Goal: Task Accomplishment & Management: Manage account settings

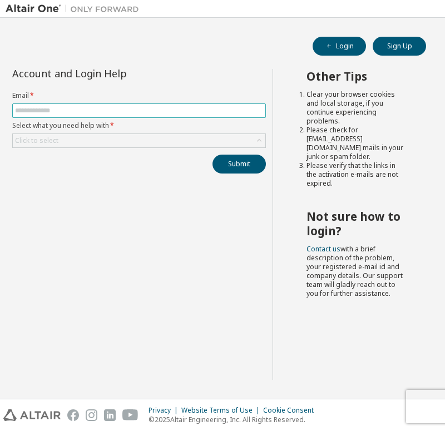
click at [101, 115] on span at bounding box center [139, 110] width 254 height 14
click at [96, 109] on input "text" at bounding box center [139, 110] width 248 height 9
type input "**********"
drag, startPoint x: 110, startPoint y: 111, endPoint x: 14, endPoint y: 111, distance: 95.7
click at [14, 111] on span "**********" at bounding box center [139, 110] width 254 height 14
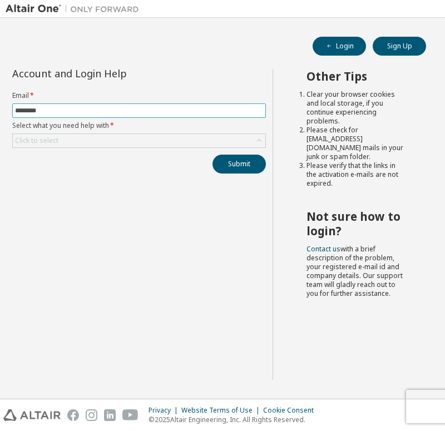
type input "**********"
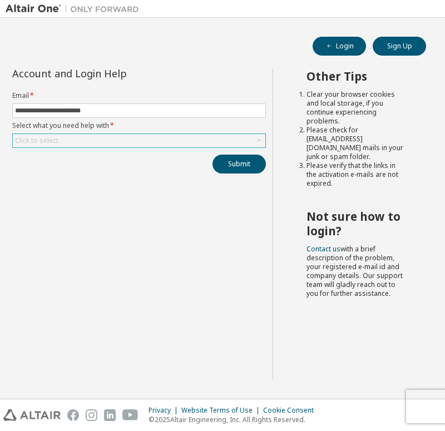
click at [116, 147] on div "Click to select" at bounding box center [139, 140] width 253 height 13
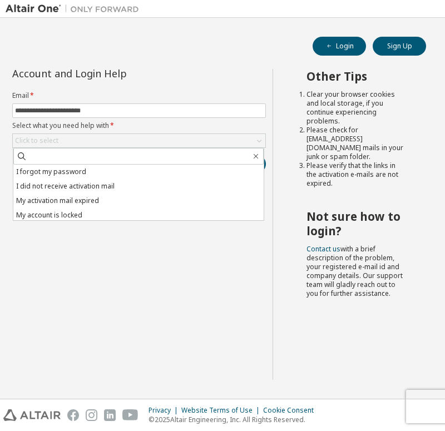
click at [109, 258] on div "**********" at bounding box center [139, 224] width 267 height 311
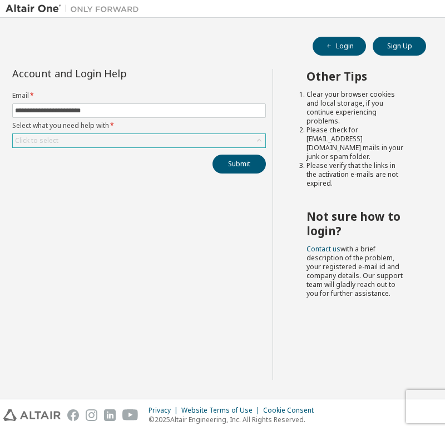
click at [161, 141] on div "Click to select" at bounding box center [139, 140] width 253 height 13
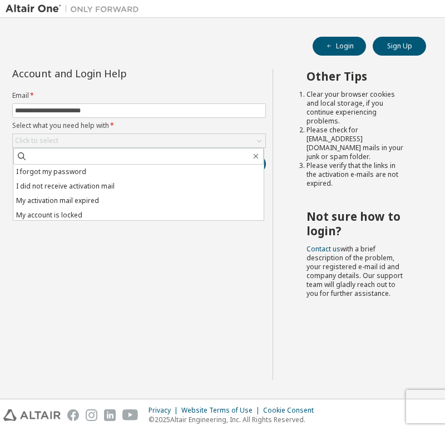
click at [122, 238] on div "**********" at bounding box center [139, 224] width 267 height 311
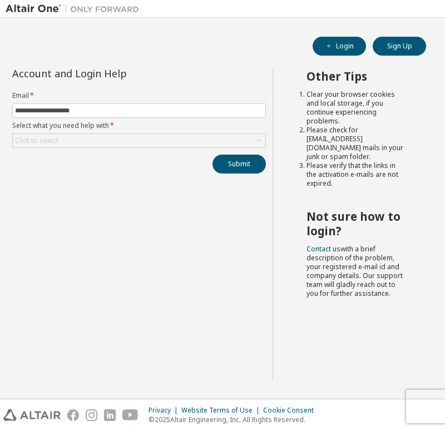
click at [0, 108] on html "**********" at bounding box center [222, 215] width 445 height 431
type input "**********"
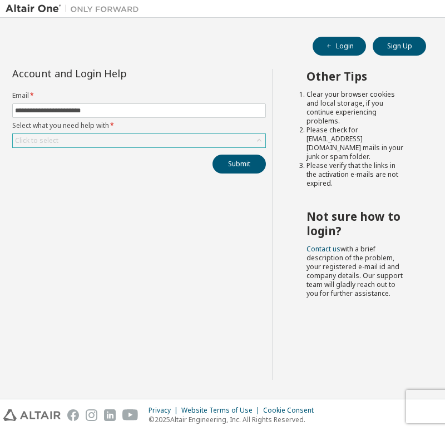
click at [87, 142] on div "Click to select" at bounding box center [139, 140] width 253 height 13
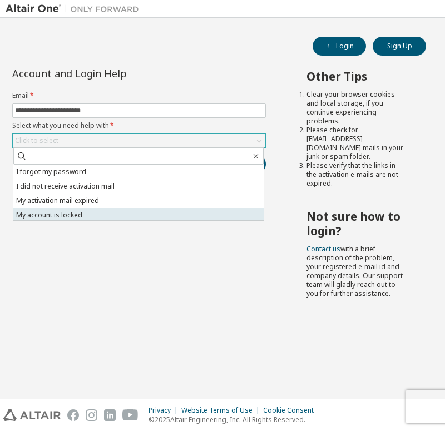
click at [67, 214] on li "My account is locked" at bounding box center [138, 215] width 250 height 14
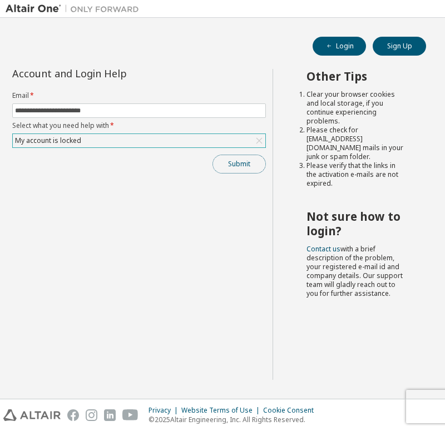
click at [237, 162] on button "Submit" at bounding box center [239, 164] width 53 height 19
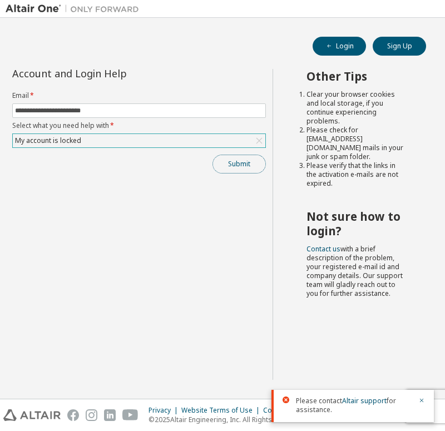
click at [236, 170] on button "Submit" at bounding box center [239, 164] width 53 height 19
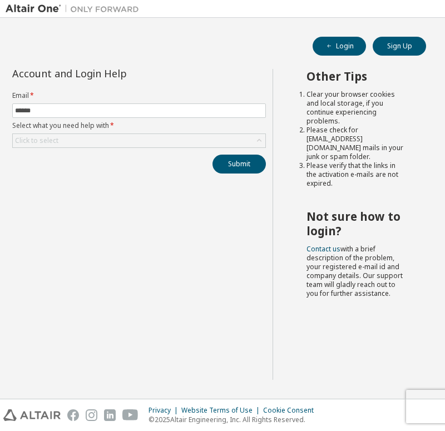
type input "**********"
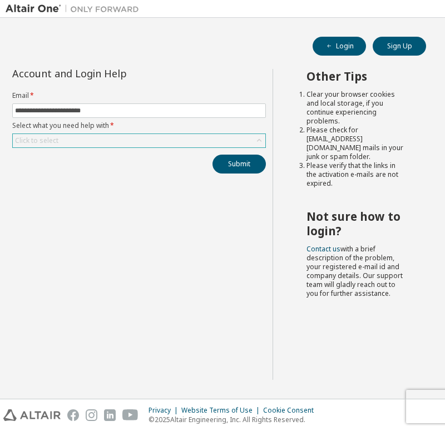
click at [105, 143] on div "Click to select" at bounding box center [139, 140] width 253 height 13
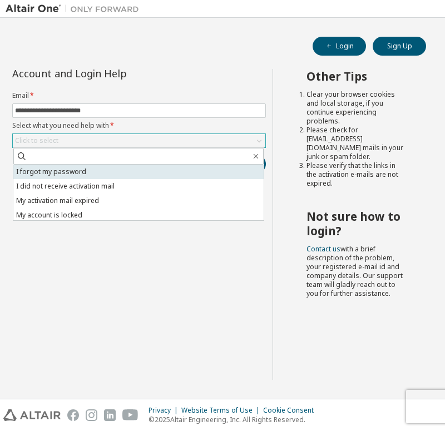
click at [75, 170] on li "I forgot my password" at bounding box center [138, 172] width 250 height 14
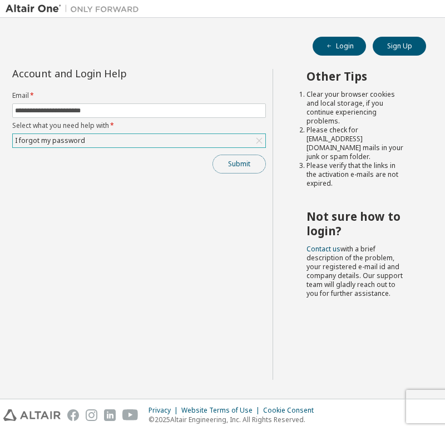
click at [246, 165] on button "Submit" at bounding box center [239, 164] width 53 height 19
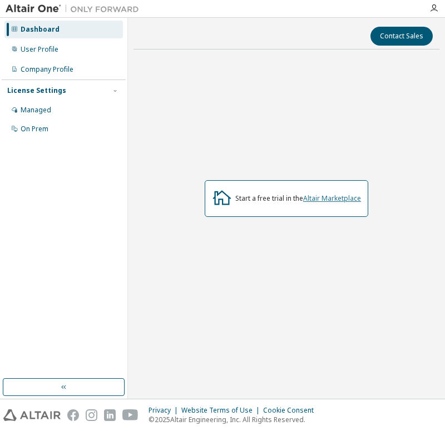
click at [342, 198] on link "Altair Marketplace" at bounding box center [332, 198] width 58 height 9
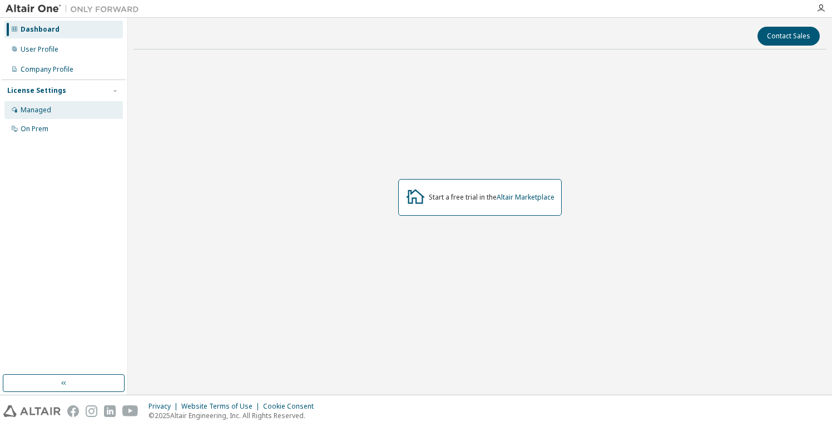
click at [67, 110] on div "Managed" at bounding box center [63, 110] width 118 height 18
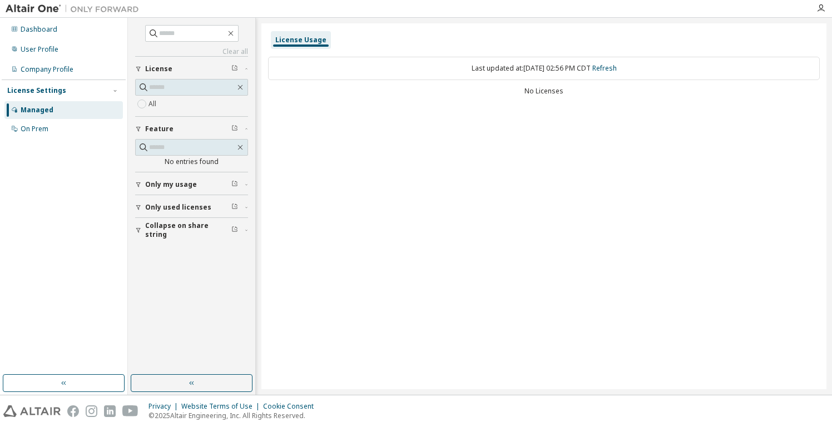
click at [182, 185] on span "Only my usage" at bounding box center [171, 184] width 52 height 9
click at [163, 249] on button "Only used licenses" at bounding box center [191, 240] width 113 height 24
click at [185, 240] on span "Only used licenses" at bounding box center [178, 239] width 66 height 9
click at [190, 87] on input "text" at bounding box center [192, 87] width 86 height 11
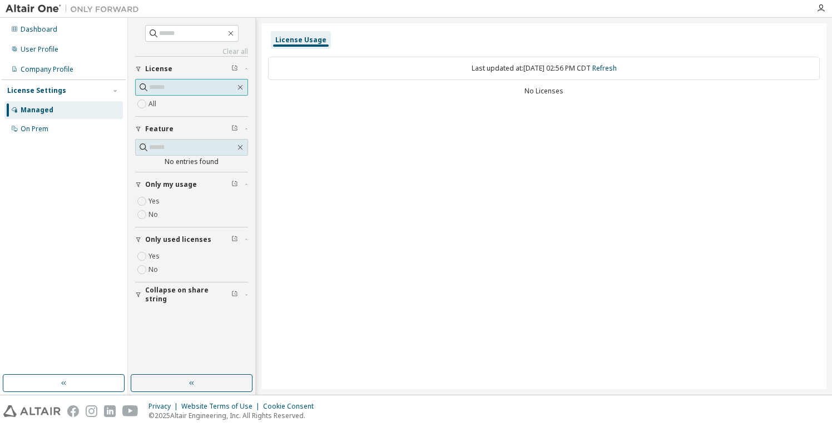
paste input "**********"
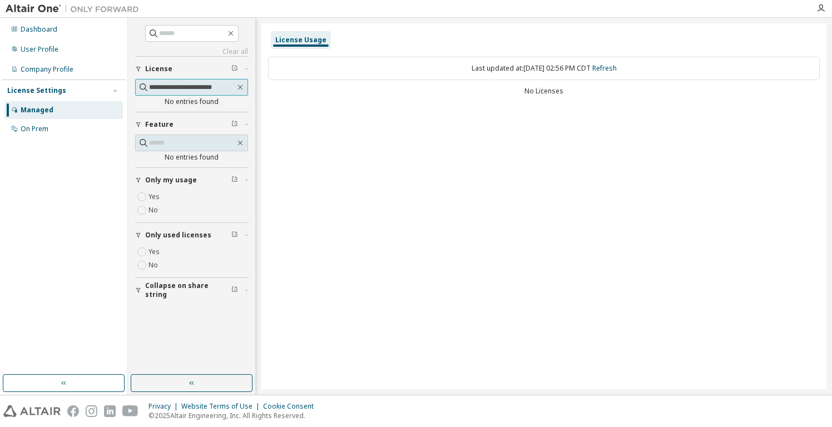
type input "**********"
click at [501, 86] on div "Last updated at: Tue 2025-10-07 02:56 PM CDT Refresh No Licenses" at bounding box center [544, 77] width 552 height 55
click at [46, 131] on div "On Prem" at bounding box center [35, 129] width 28 height 9
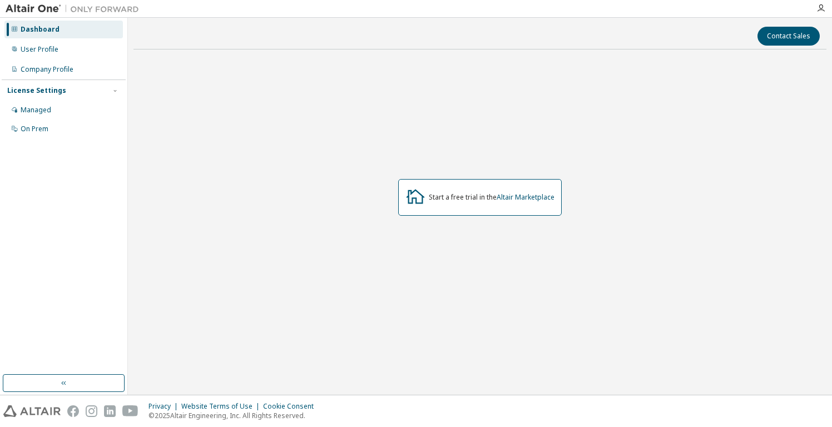
click at [404, 203] on div "Start a free trial in the Altair Marketplace" at bounding box center [480, 197] width 164 height 37
click at [74, 56] on div "User Profile" at bounding box center [63, 50] width 118 height 18
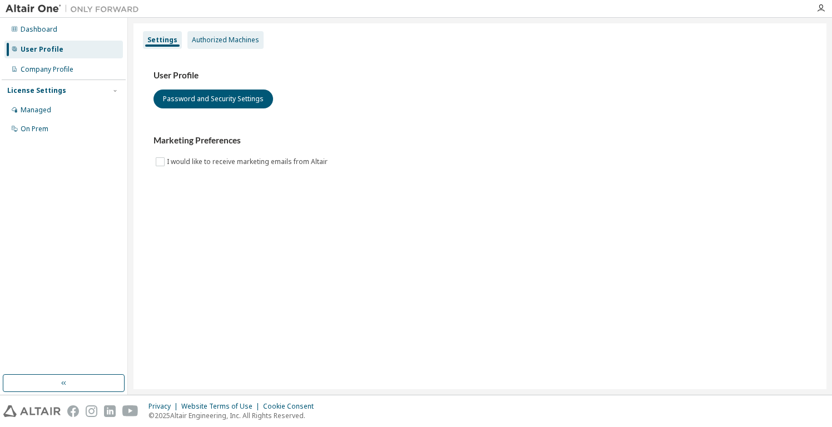
click at [208, 40] on div "Authorized Machines" at bounding box center [225, 40] width 67 height 9
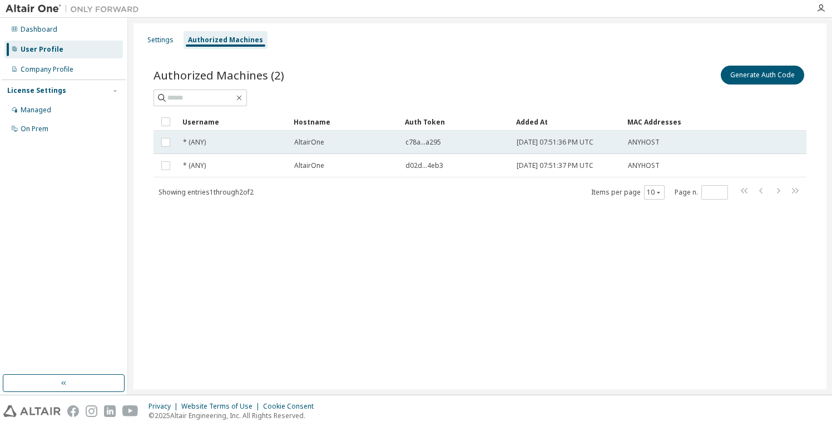
click at [243, 140] on div "* (ANY)" at bounding box center [233, 142] width 101 height 9
click at [230, 144] on div "* (ANY)" at bounding box center [233, 142] width 101 height 9
click at [229, 142] on div "* (ANY)" at bounding box center [233, 142] width 101 height 9
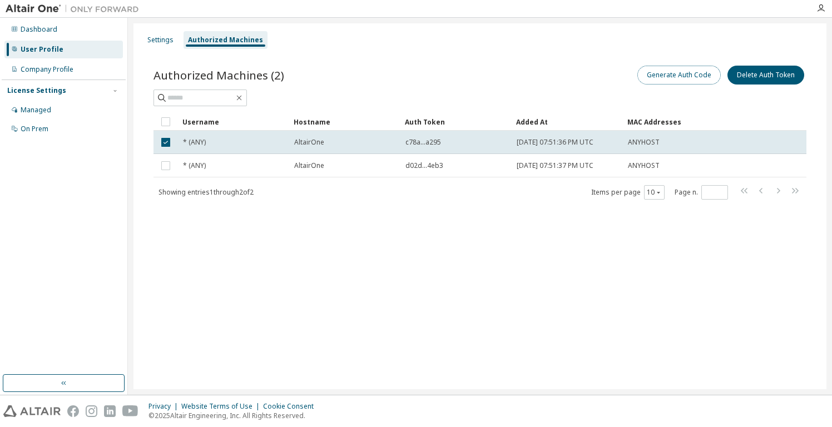
click at [655, 75] on button "Generate Auth Code" at bounding box center [679, 75] width 83 height 19
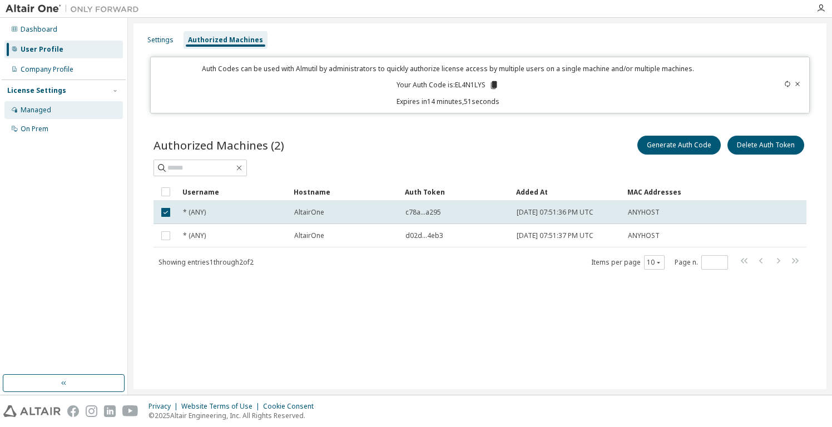
click at [47, 111] on div "Managed" at bounding box center [36, 110] width 31 height 9
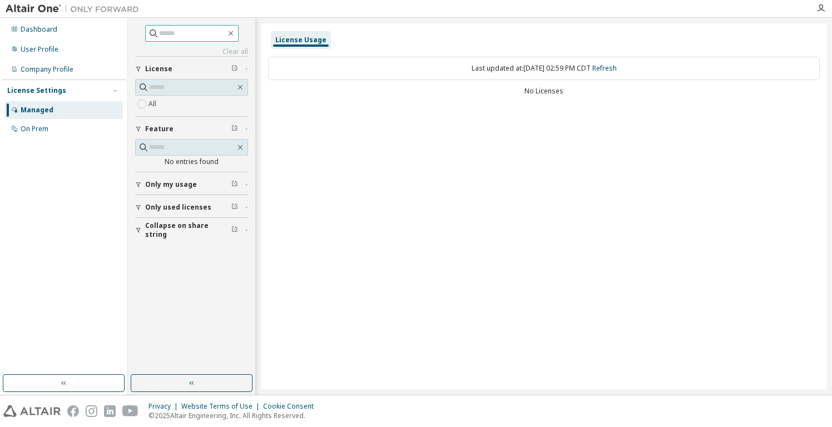
click at [167, 33] on input "text" at bounding box center [192, 33] width 67 height 11
click at [53, 45] on div "User Profile" at bounding box center [40, 49] width 38 height 9
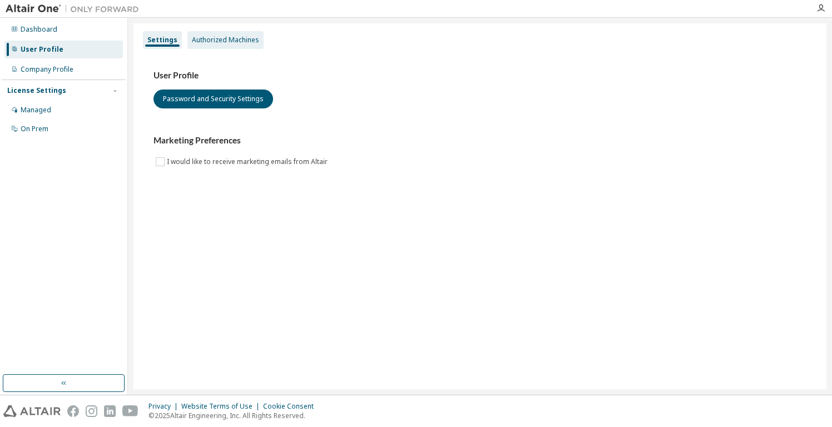
click at [220, 42] on div "Authorized Machines" at bounding box center [225, 40] width 67 height 9
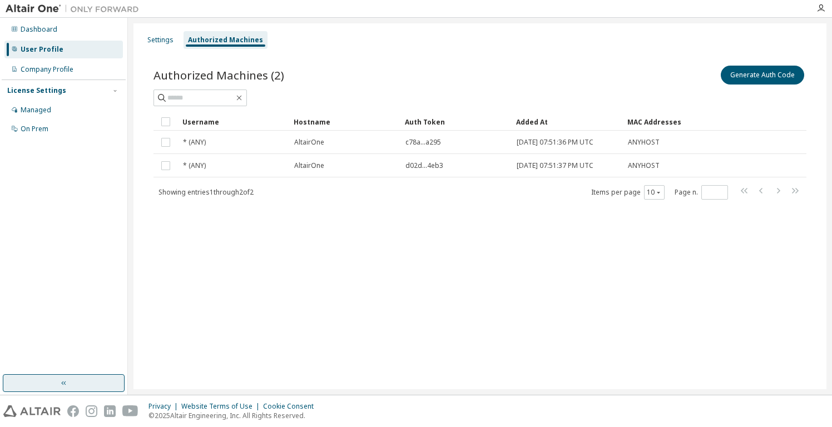
click at [98, 378] on button "button" at bounding box center [64, 383] width 122 height 18
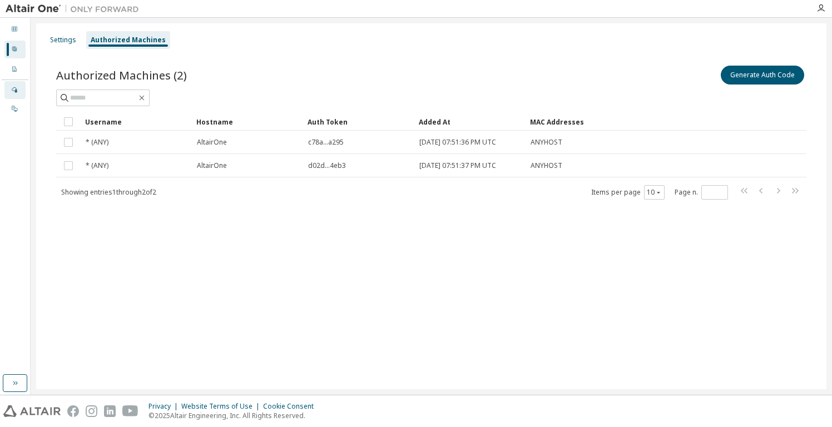
click at [19, 93] on div "Managed" at bounding box center [14, 90] width 21 height 18
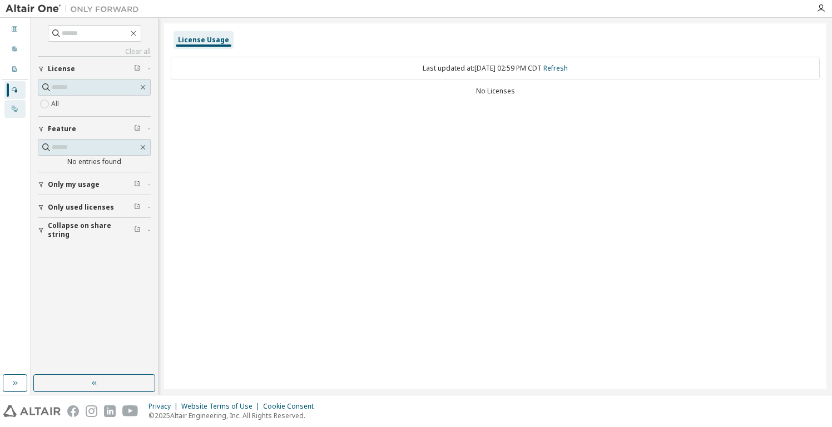
click at [17, 110] on icon at bounding box center [14, 108] width 7 height 7
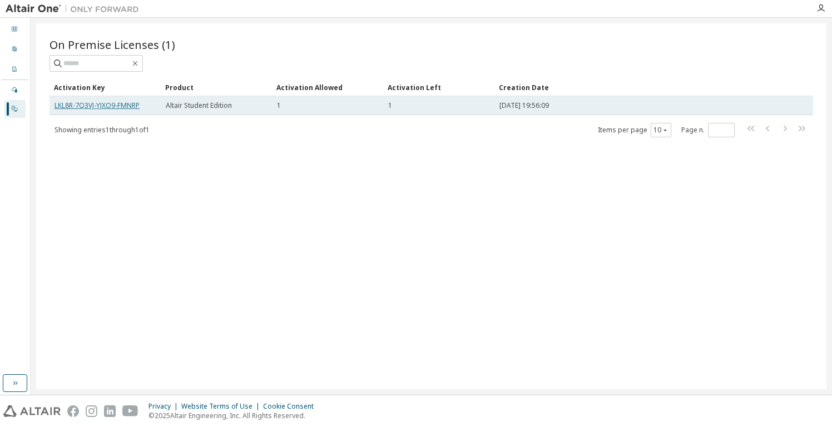
click at [132, 106] on link "LKL8R-7Q3VJ-YJXO9-FMNRP" at bounding box center [97, 105] width 85 height 9
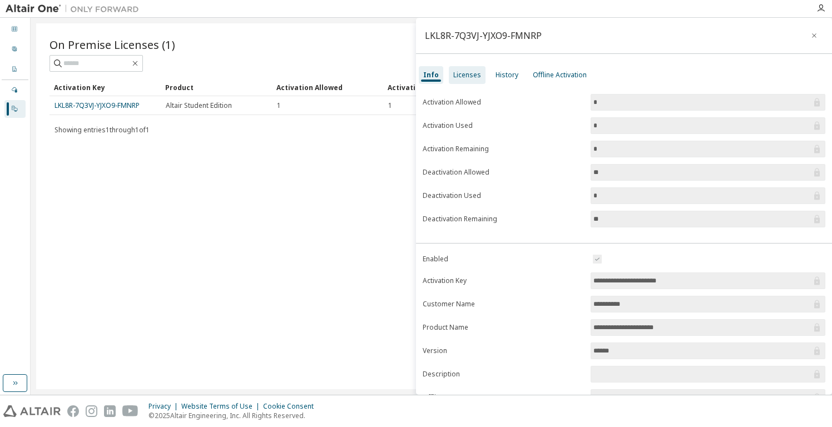
scroll to position [86, 0]
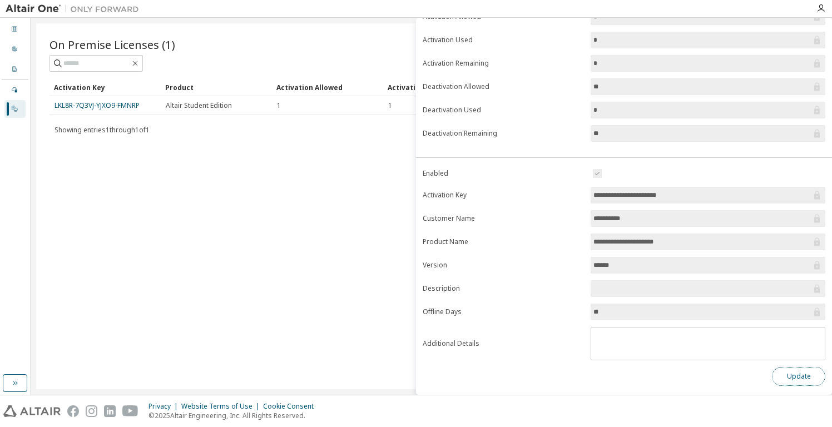
click at [777, 371] on button "Update" at bounding box center [798, 376] width 53 height 19
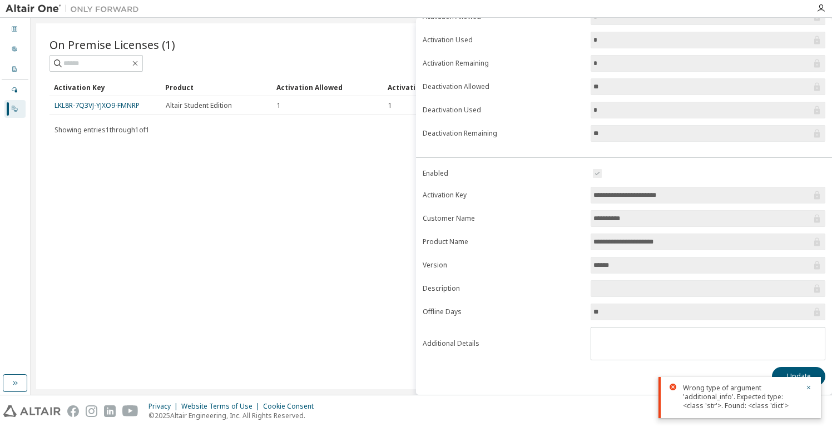
scroll to position [0, 0]
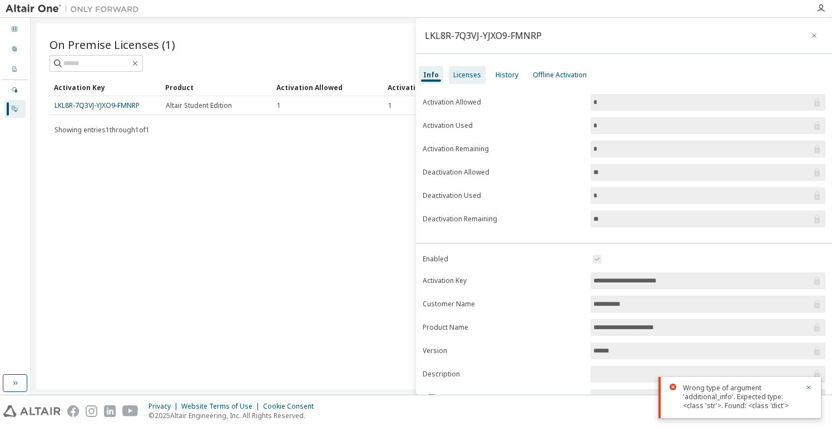
click at [470, 70] on div "Licenses" at bounding box center [467, 75] width 37 height 18
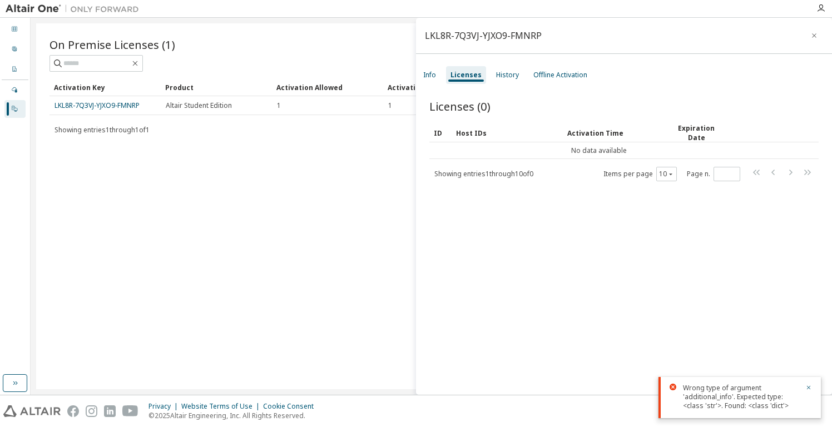
click at [533, 179] on div "Showing entries 1 through 10 of 0 Items per page 10 Page n. *" at bounding box center [623, 174] width 389 height 16
click at [429, 78] on div "Info" at bounding box center [429, 75] width 13 height 9
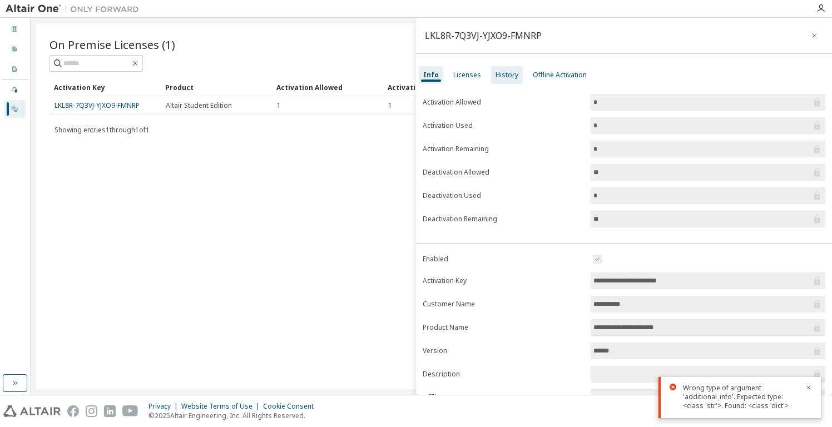
click at [505, 78] on div "History" at bounding box center [507, 75] width 23 height 9
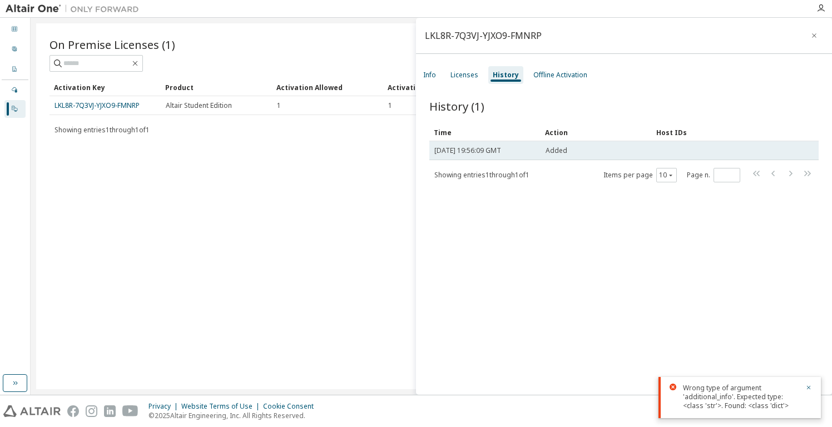
click at [501, 153] on span "[DATE] 19:56:09 GMT" at bounding box center [467, 150] width 67 height 9
click at [501, 150] on span "[DATE] 19:56:09 GMT" at bounding box center [467, 150] width 67 height 9
click at [554, 148] on span "Added" at bounding box center [557, 150] width 22 height 9
click at [671, 141] on td at bounding box center [719, 150] width 135 height 19
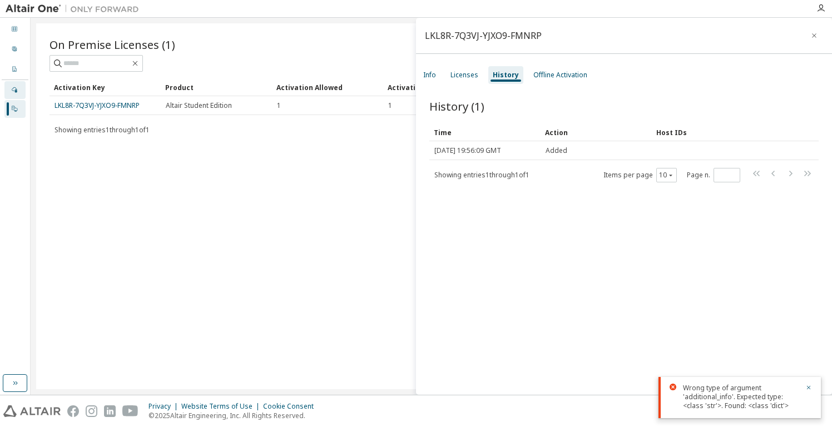
click at [21, 90] on div "Managed" at bounding box center [14, 90] width 21 height 18
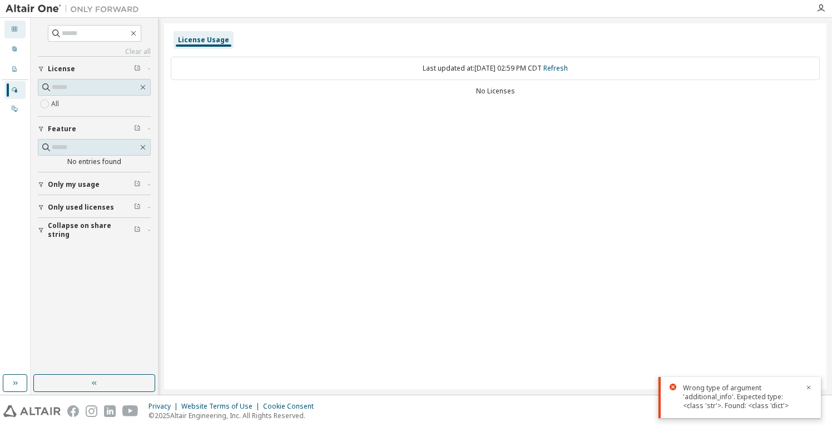
click at [18, 27] on div "Dashboard" at bounding box center [14, 30] width 21 height 18
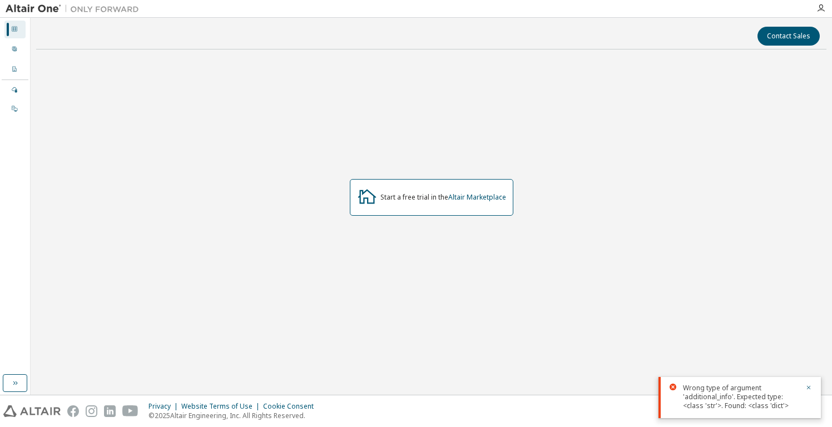
click at [482, 191] on div "Start a free trial in the Altair Marketplace" at bounding box center [432, 197] width 164 height 37
click at [483, 196] on link "Altair Marketplace" at bounding box center [477, 196] width 58 height 9
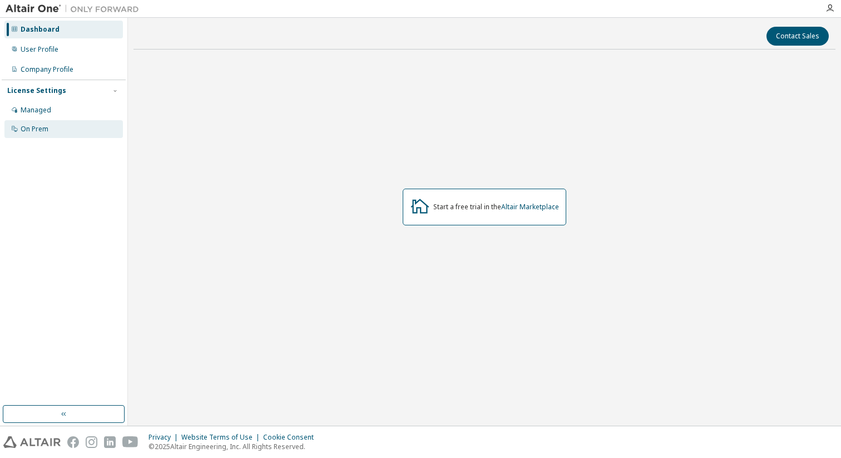
click at [56, 127] on div "On Prem" at bounding box center [63, 129] width 118 height 18
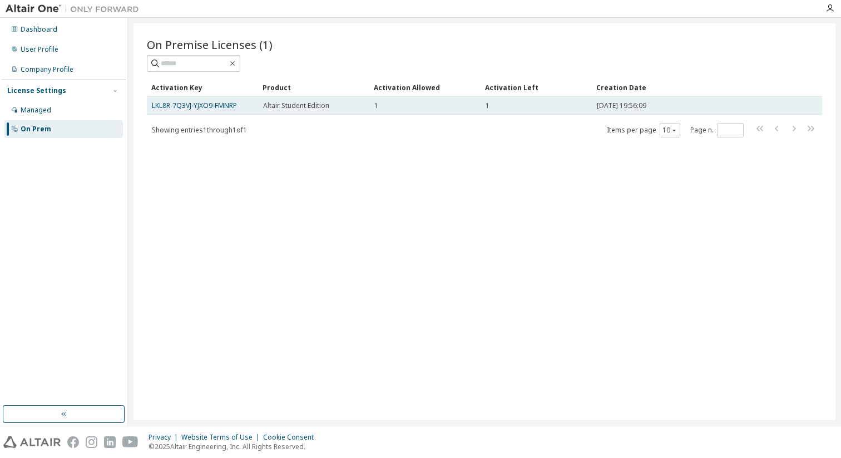
click at [482, 109] on td "1" at bounding box center [536, 105] width 111 height 19
click at [213, 106] on link "LKL8R-7Q3VJ-YJXO9-FMNRP" at bounding box center [194, 105] width 85 height 9
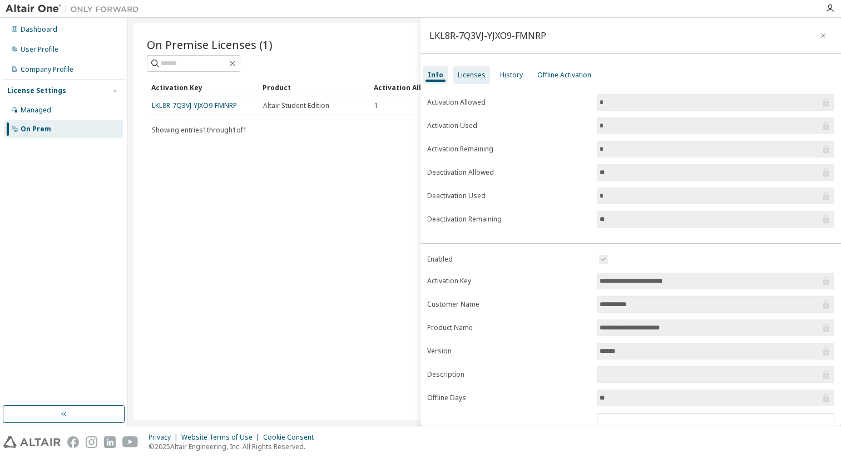
click at [475, 76] on div "Licenses" at bounding box center [472, 75] width 28 height 9
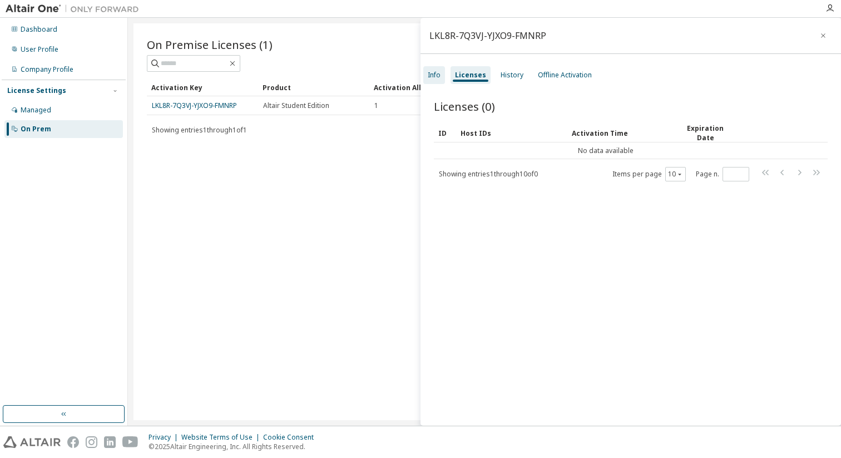
click at [441, 73] on div "Info" at bounding box center [434, 75] width 22 height 18
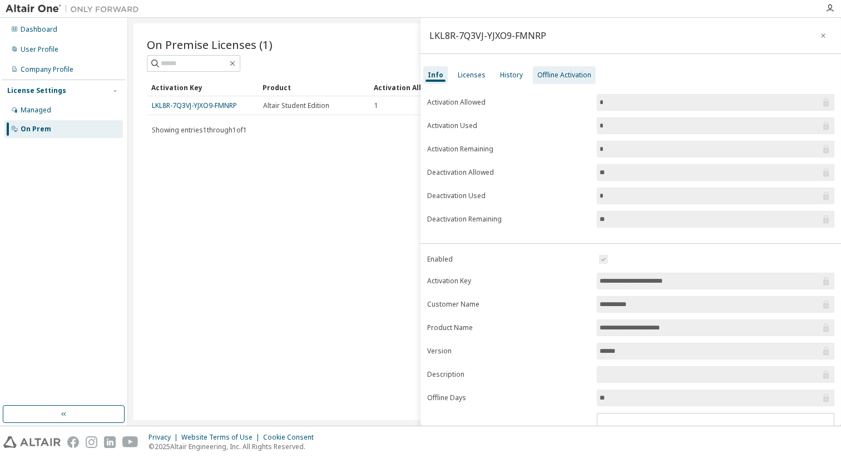
click at [542, 78] on div "Offline Activation" at bounding box center [564, 75] width 54 height 9
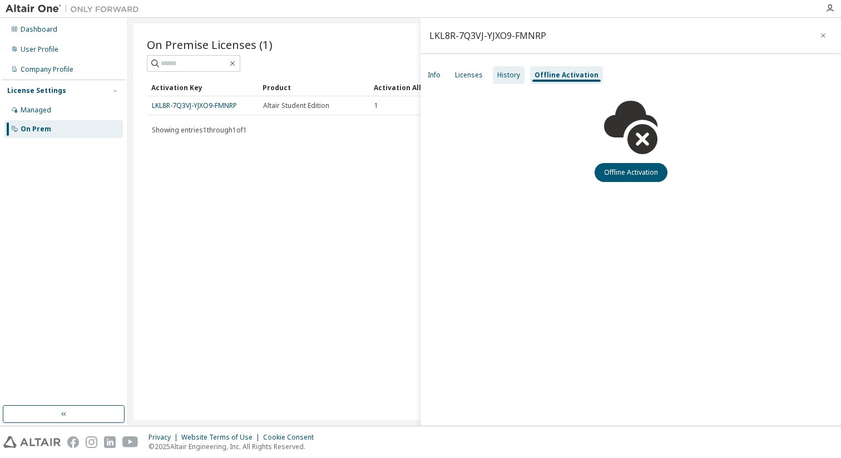
click at [508, 77] on div "History" at bounding box center [508, 75] width 23 height 9
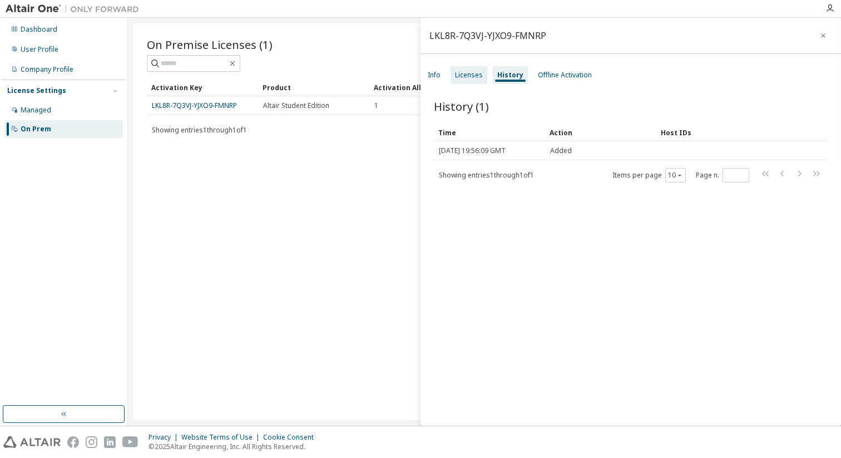
click at [483, 77] on div "Licenses" at bounding box center [469, 75] width 37 height 18
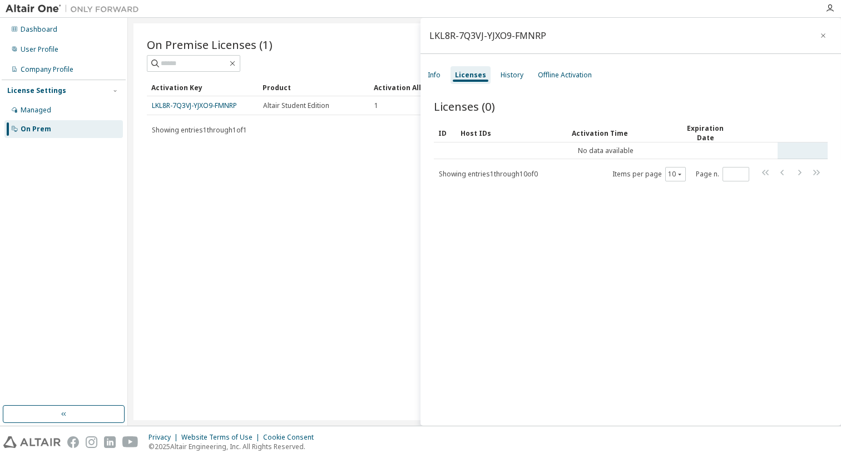
click at [524, 157] on td "No data available" at bounding box center [606, 150] width 344 height 17
click at [567, 149] on td "No data available" at bounding box center [606, 150] width 344 height 17
click at [748, 150] on td "No data available" at bounding box center [606, 150] width 344 height 17
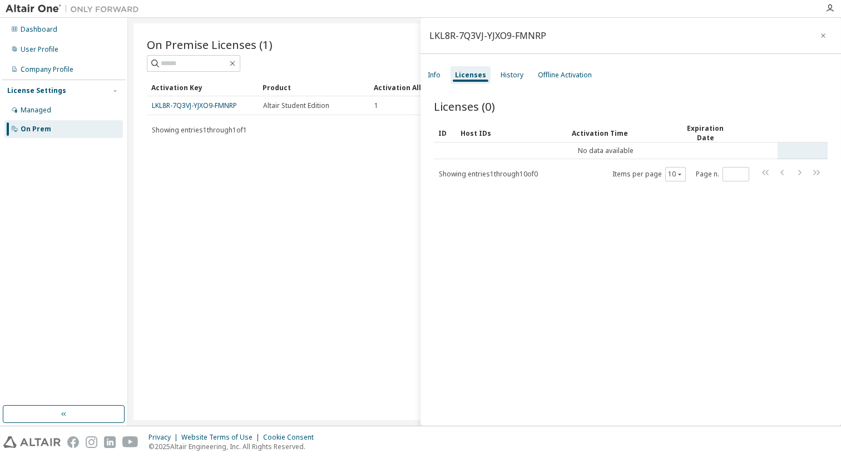
click at [621, 151] on td "No data available" at bounding box center [606, 150] width 344 height 17
click at [433, 74] on div "Info" at bounding box center [434, 75] width 13 height 9
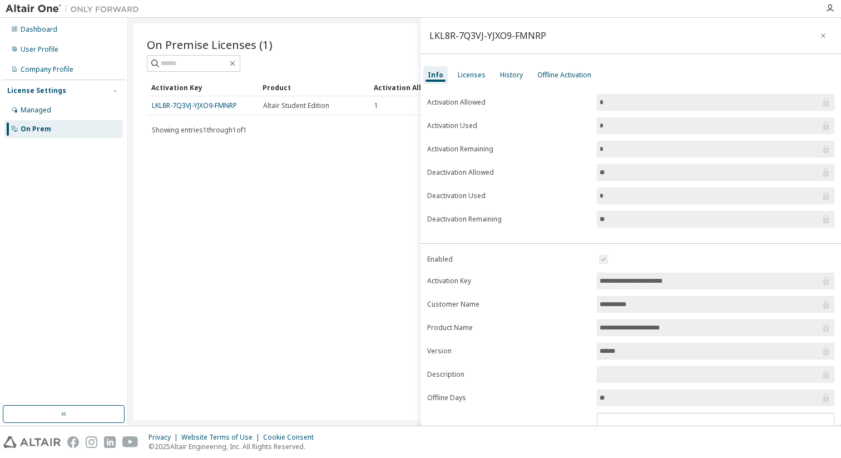
scroll to position [55, 0]
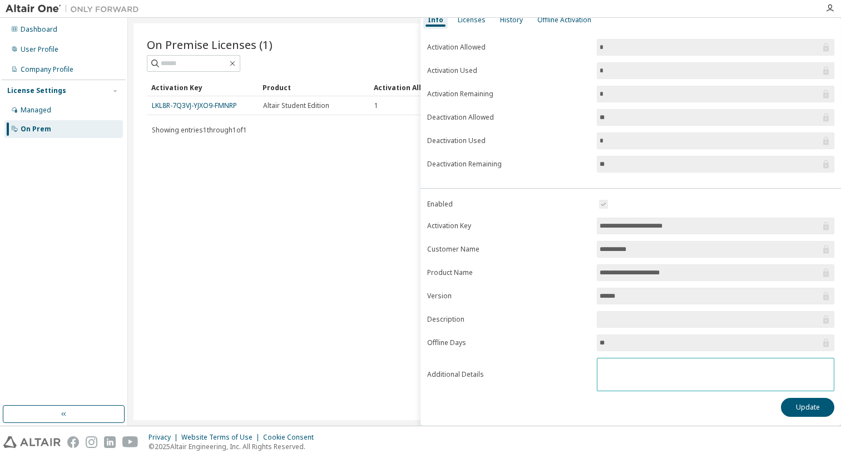
click at [621, 367] on textarea at bounding box center [715, 372] width 236 height 29
click at [619, 323] on input "text" at bounding box center [710, 319] width 221 height 11
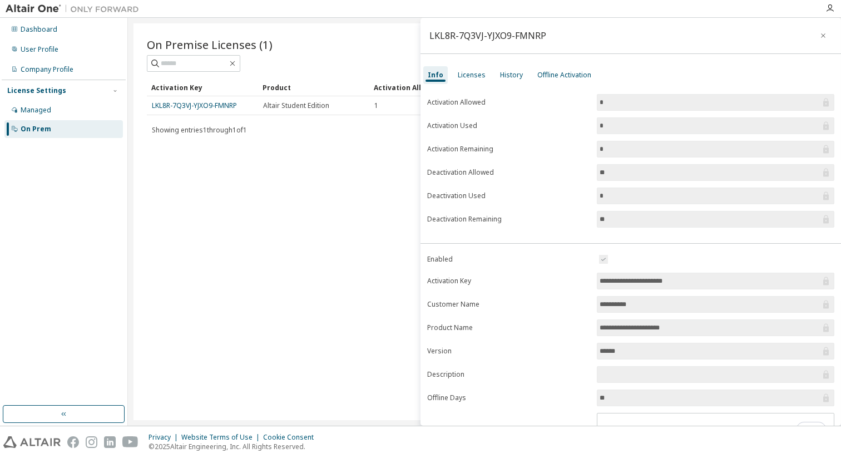
scroll to position [61, 0]
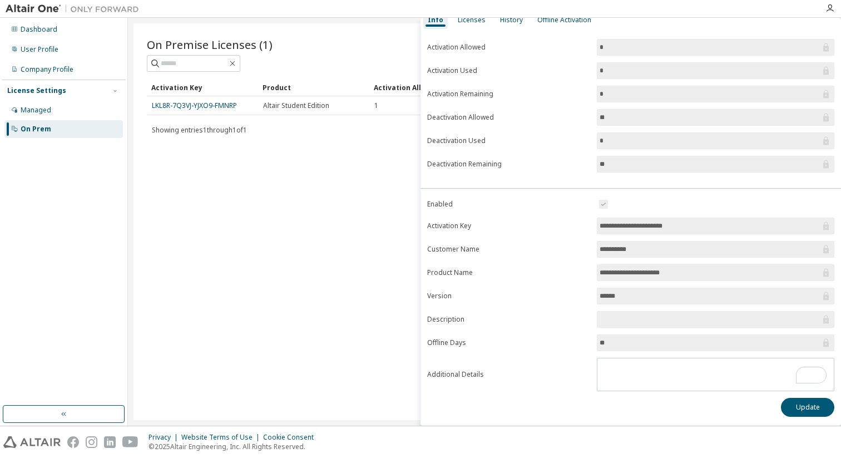
click at [629, 252] on form "**********" at bounding box center [630, 294] width 407 height 194
click at [809, 398] on button "Update" at bounding box center [807, 407] width 53 height 19
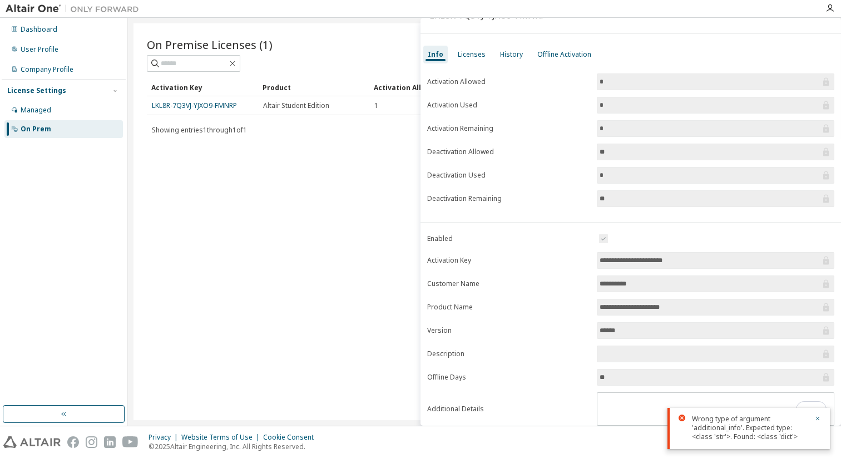
scroll to position [0, 0]
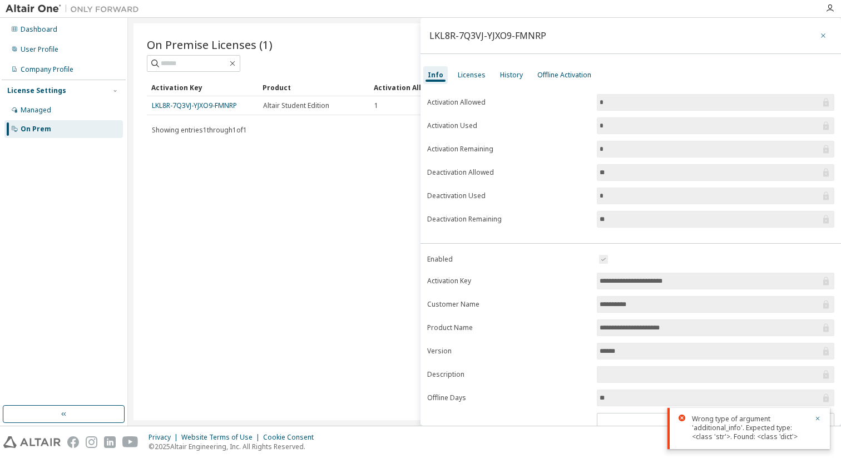
click at [821, 37] on icon "button" at bounding box center [823, 35] width 4 height 4
